Goal: Find specific page/section: Find specific page/section

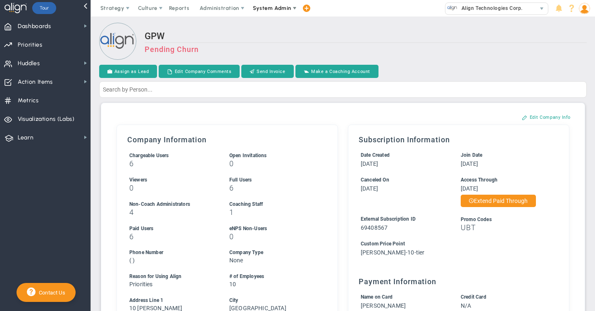
click at [272, 6] on span "System Admin" at bounding box center [272, 8] width 38 height 6
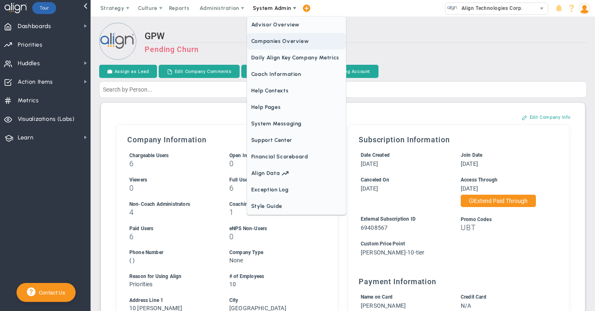
click at [267, 38] on span "Companies Overview" at bounding box center [296, 41] width 99 height 17
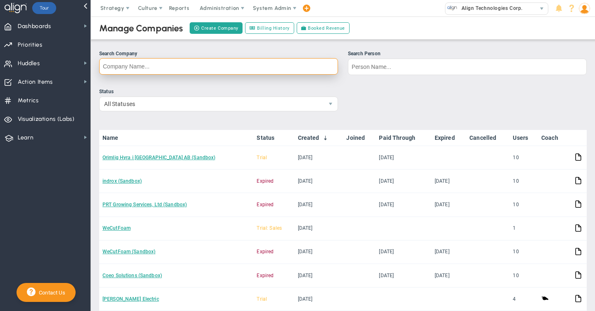
click at [124, 62] on input "Search Company" at bounding box center [218, 66] width 239 height 17
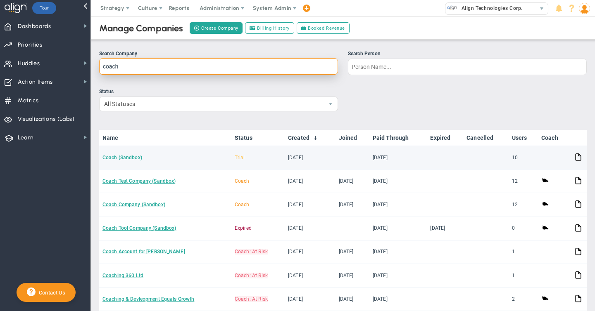
type input "coach"
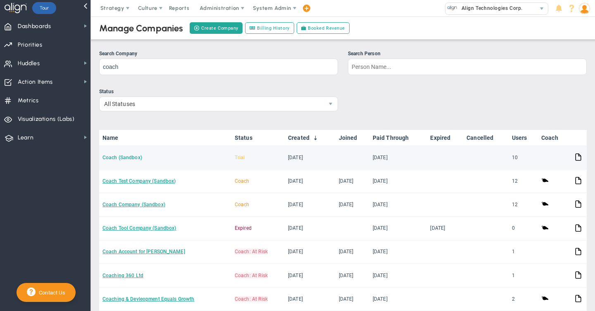
click at [113, 155] on link "Coach (Sandbox)" at bounding box center [122, 158] width 40 height 6
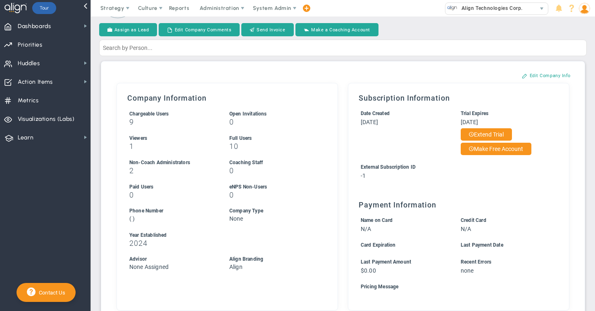
scroll to position [12, 0]
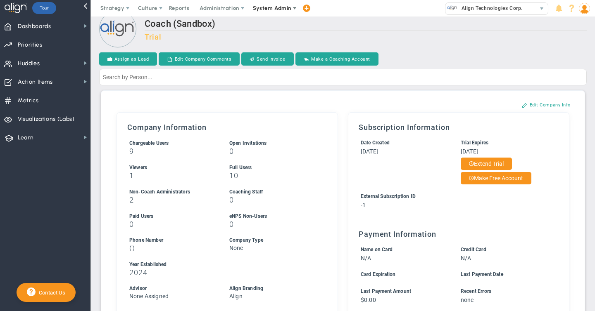
click at [270, 5] on span "System Admin" at bounding box center [272, 8] width 38 height 6
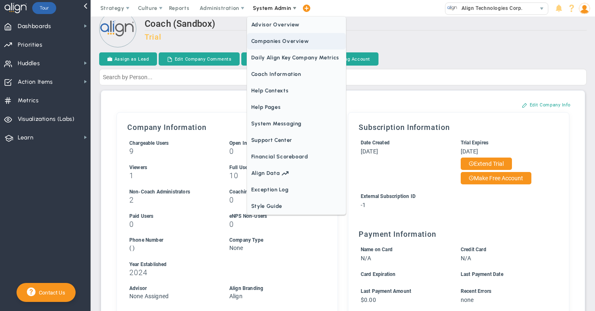
click at [270, 40] on span "Companies Overview" at bounding box center [296, 41] width 99 height 17
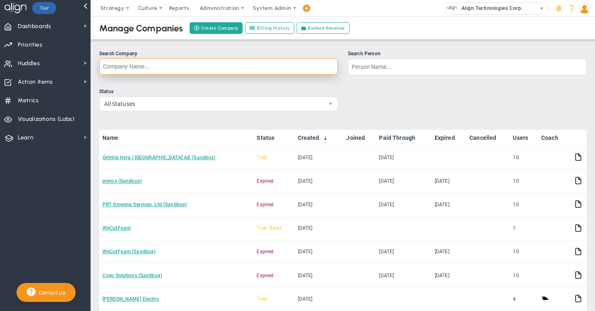
click at [145, 68] on input "Search Company" at bounding box center [218, 66] width 239 height 17
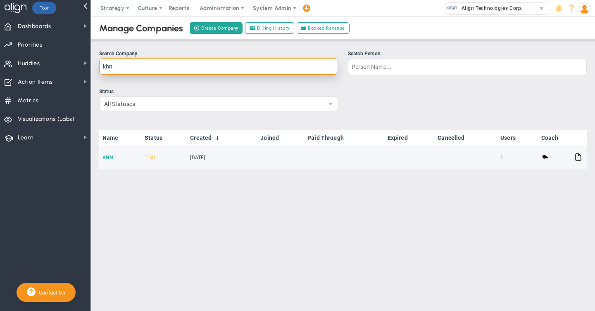
type input "khn"
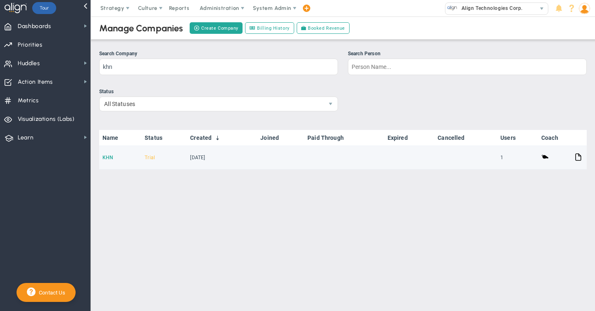
click at [109, 158] on link "KHN" at bounding box center [107, 158] width 11 height 6
